Goal: Information Seeking & Learning: Learn about a topic

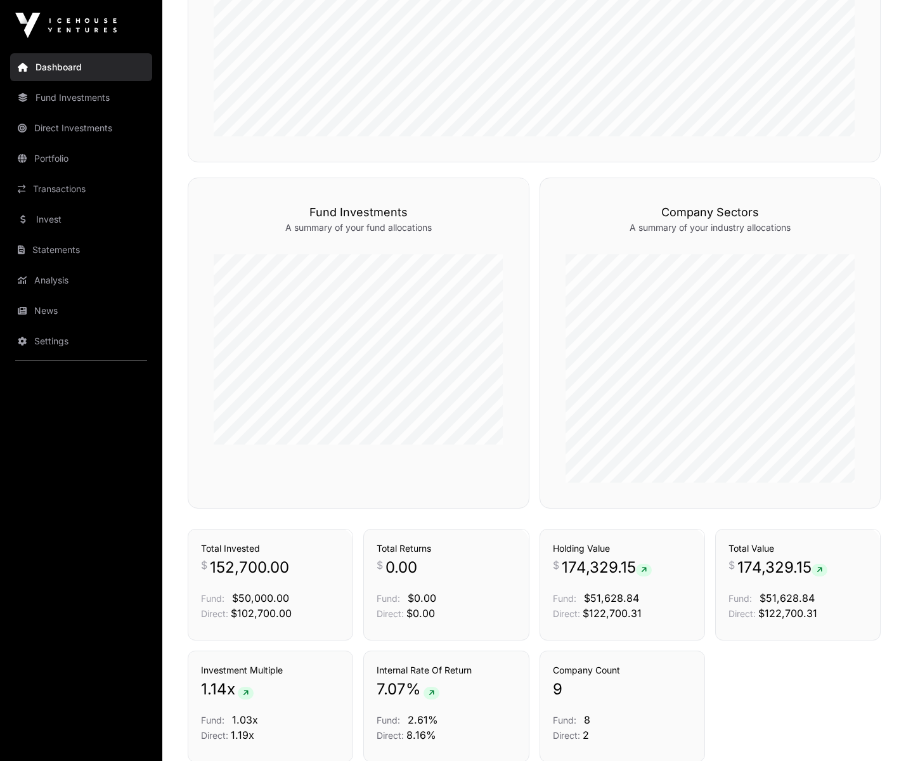
scroll to position [746, 0]
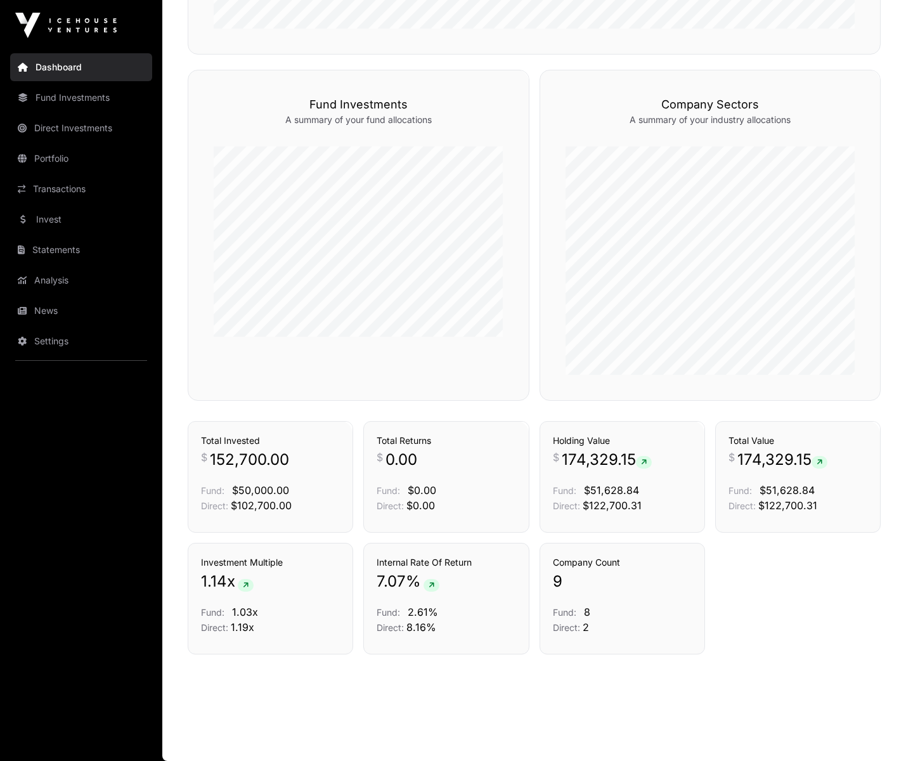
click at [63, 195] on link "Transactions" at bounding box center [81, 189] width 142 height 28
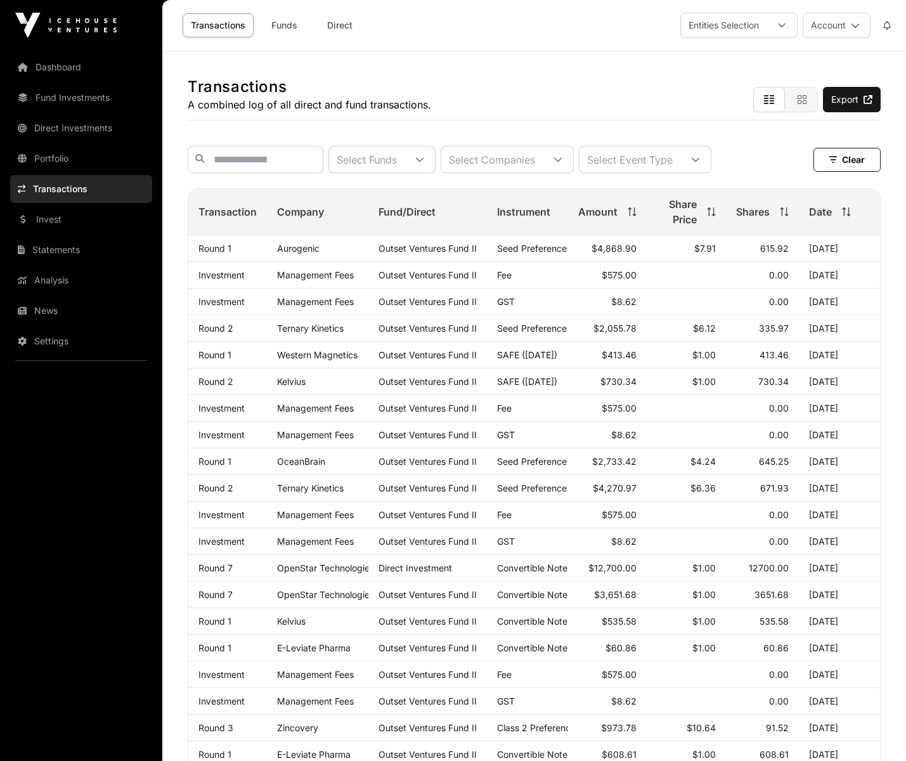
click at [72, 222] on link "Invest" at bounding box center [81, 219] width 142 height 28
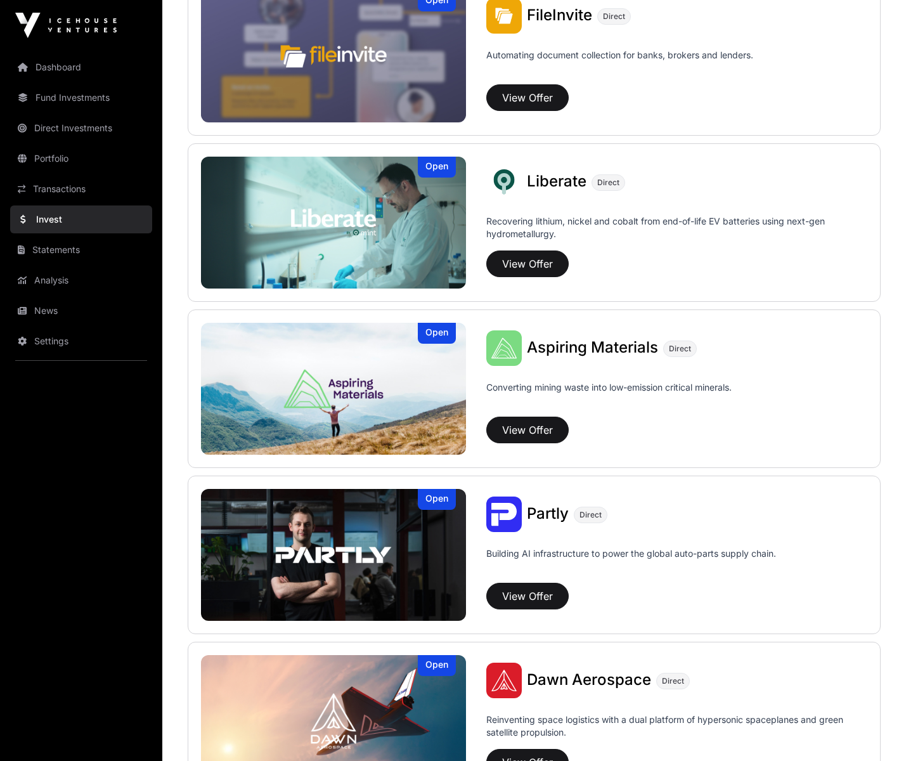
scroll to position [869, 0]
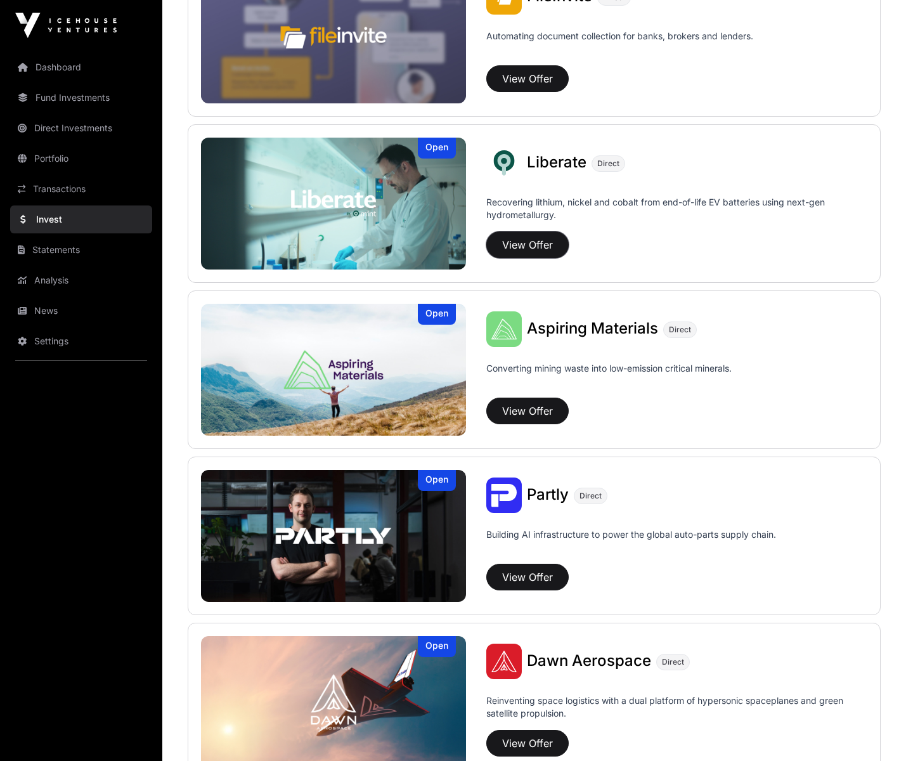
click at [534, 245] on button "View Offer" at bounding box center [527, 244] width 82 height 27
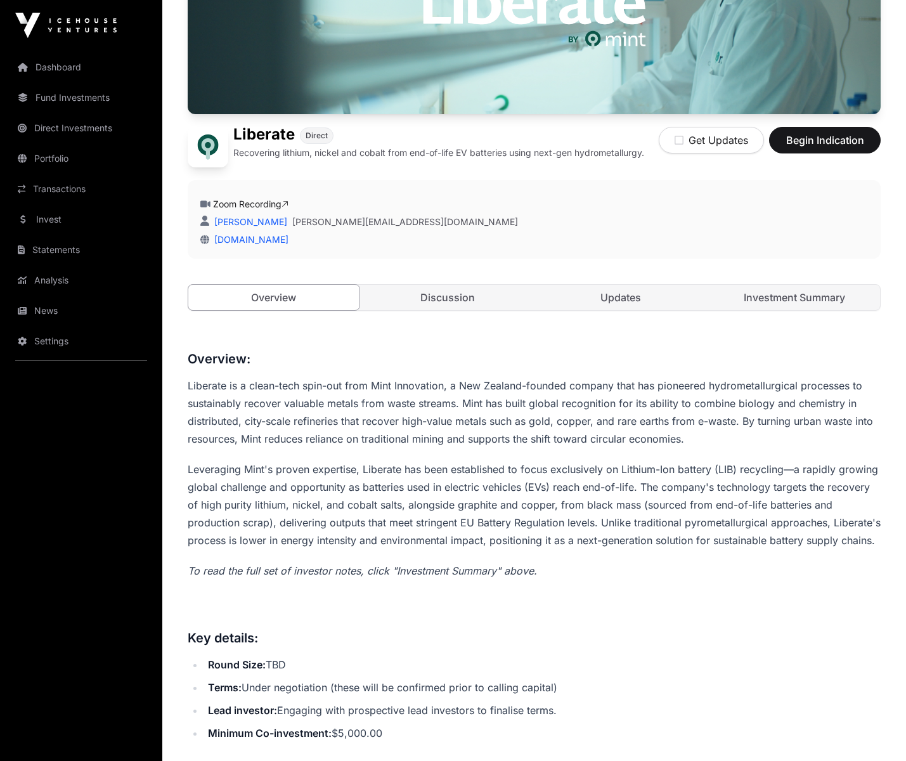
click at [429, 290] on link "Discussion" at bounding box center [447, 297] width 171 height 25
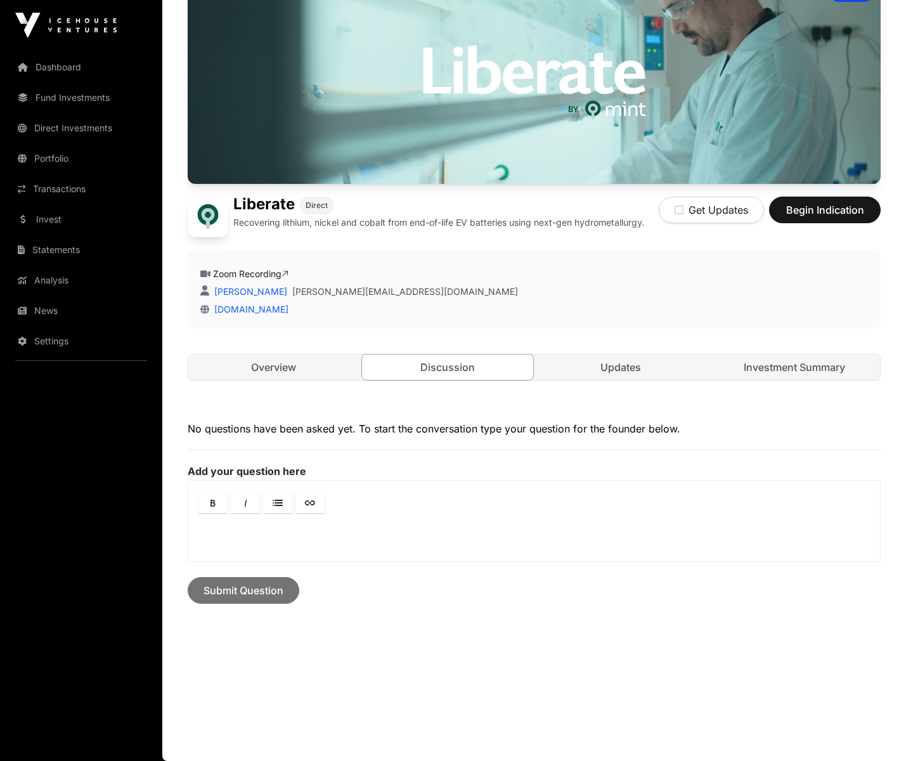
scroll to position [129, 0]
click at [600, 362] on link "Updates" at bounding box center [621, 367] width 171 height 25
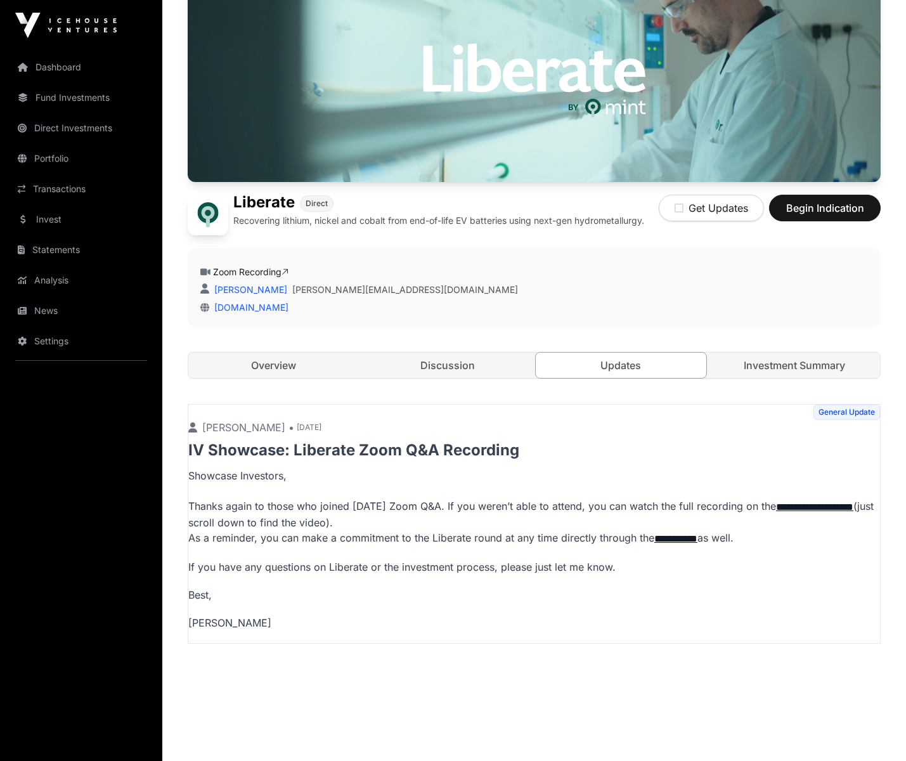
scroll to position [169, 0]
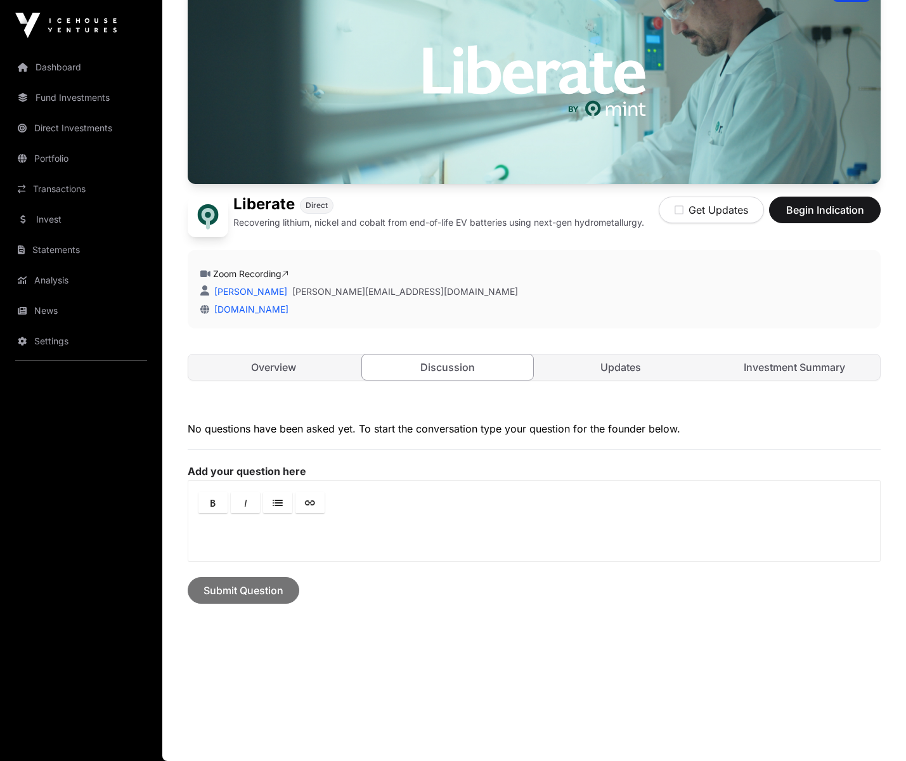
scroll to position [129, 0]
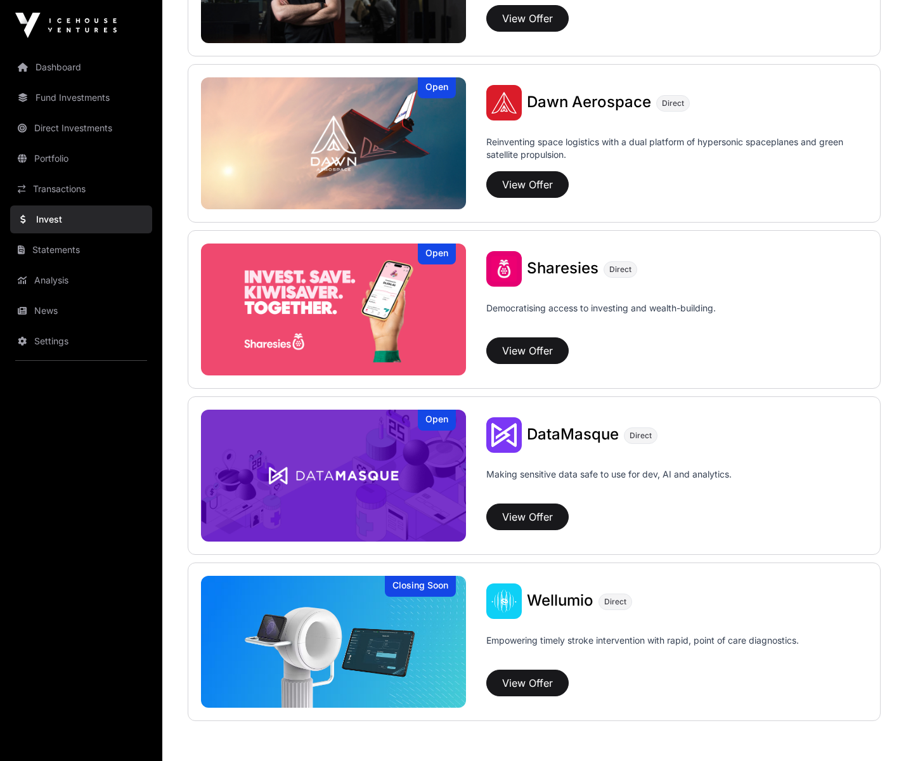
scroll to position [1494, 0]
